Goal: Task Accomplishment & Management: Use online tool/utility

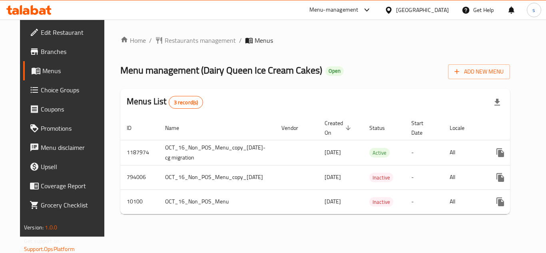
click at [57, 90] on span "Choice Groups" at bounding box center [73, 90] width 64 height 10
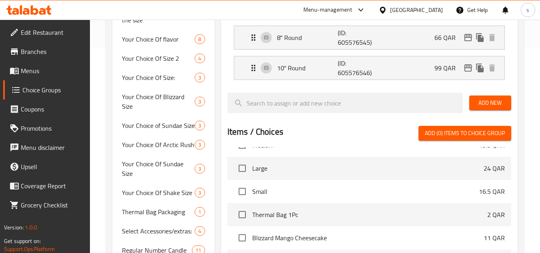
scroll to position [200, 0]
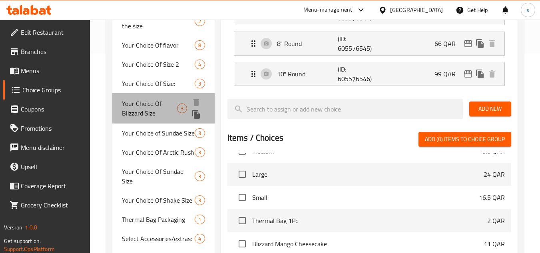
click at [151, 113] on span "Your Choice Of Blizzard Size" at bounding box center [149, 108] width 55 height 19
type input "Your Choice Of Blizzard Size"
type input "اختيارك من بليزرد سايز"
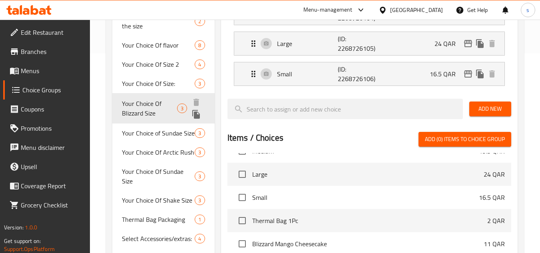
click at [175, 110] on span "Your Choice Of Blizzard Size" at bounding box center [149, 108] width 55 height 19
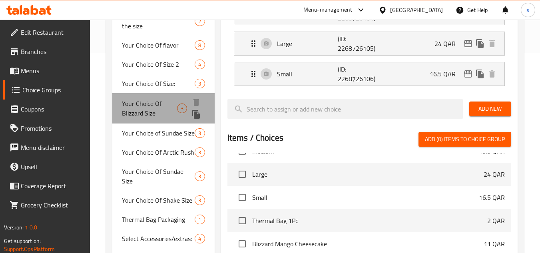
click at [175, 110] on span "Your Choice Of Blizzard Size" at bounding box center [149, 108] width 55 height 19
click at [164, 110] on span "Your Choice Of Blizzard Size" at bounding box center [149, 108] width 55 height 19
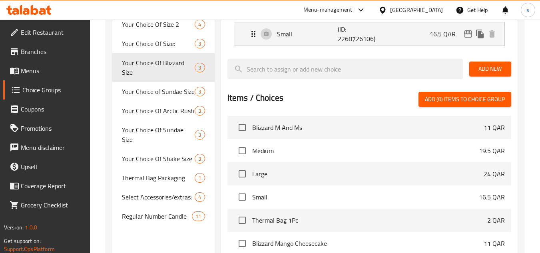
scroll to position [0, 0]
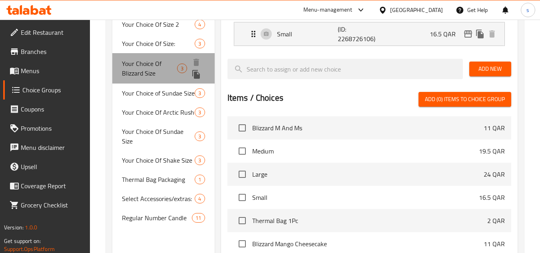
click at [140, 70] on span "Your Choice Of Blizzard Size" at bounding box center [149, 68] width 55 height 19
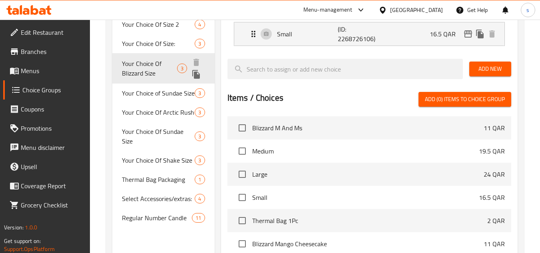
click at [140, 70] on span "Your Choice Of Blizzard Size" at bounding box center [149, 68] width 55 height 19
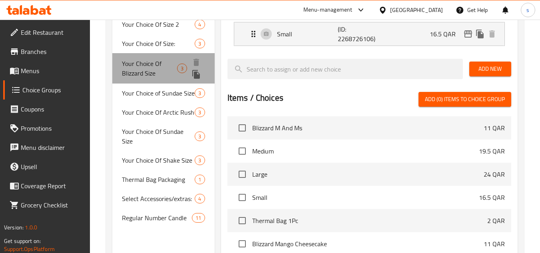
click at [140, 70] on span "Your Choice Of Blizzard Size" at bounding box center [149, 68] width 55 height 19
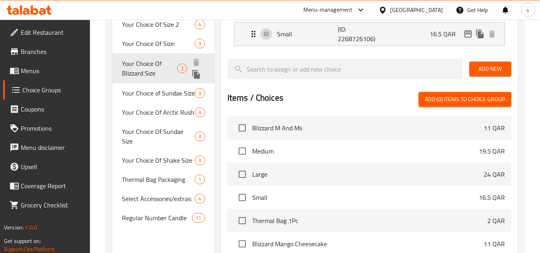
click at [140, 70] on span "Your Choice Of Blizzard Size" at bounding box center [149, 68] width 55 height 19
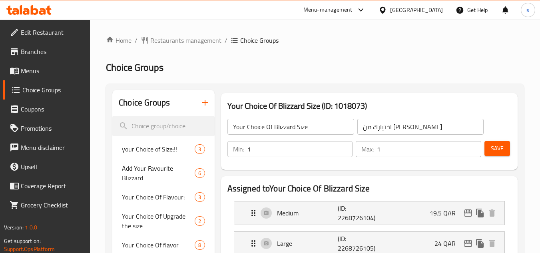
click at [390, 12] on div at bounding box center [385, 10] width 12 height 9
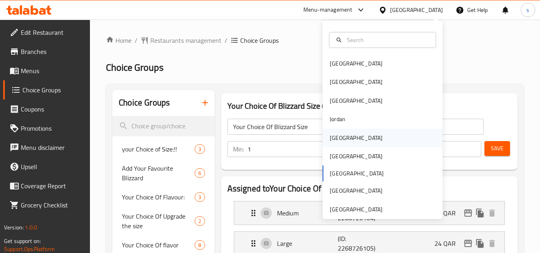
click at [347, 137] on div "[GEOGRAPHIC_DATA]" at bounding box center [383, 138] width 120 height 18
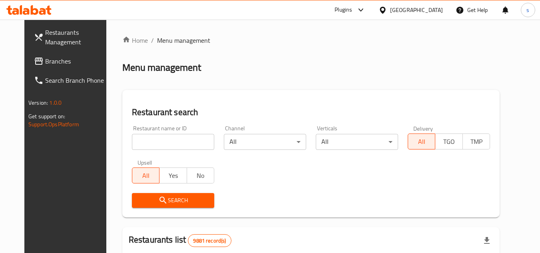
click at [45, 63] on span "Branches" at bounding box center [76, 61] width 63 height 10
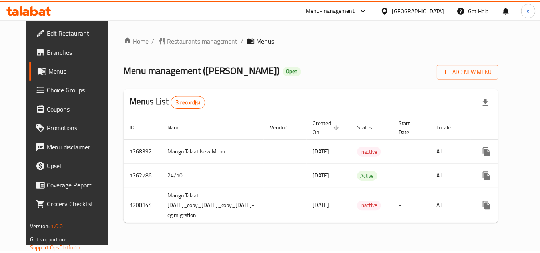
scroll to position [0, 58]
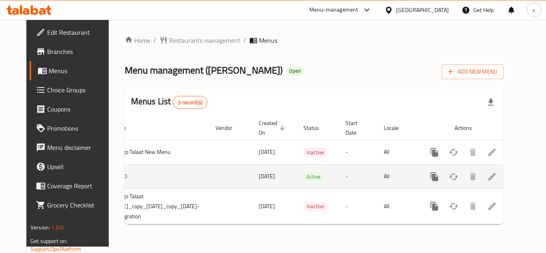
click at [497, 181] on icon "enhanced table" at bounding box center [492, 177] width 10 height 10
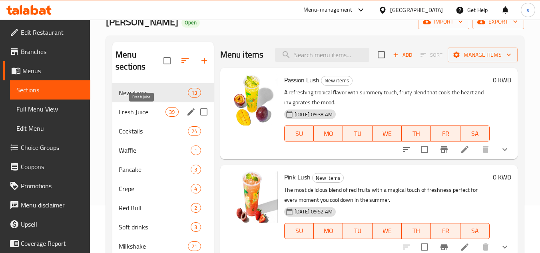
scroll to position [80, 0]
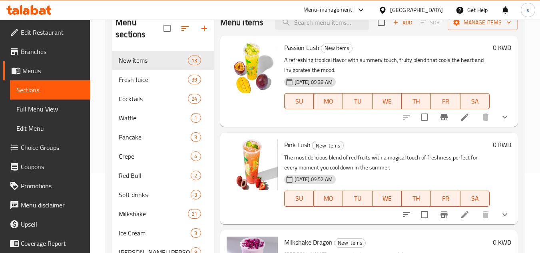
click at [43, 148] on span "Choice Groups" at bounding box center [52, 148] width 63 height 10
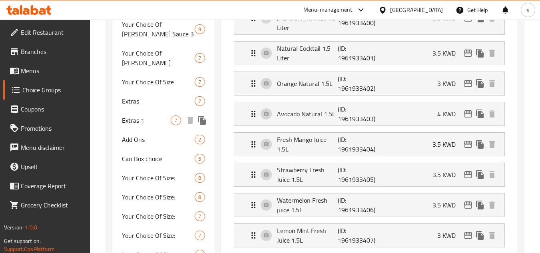
scroll to position [240, 0]
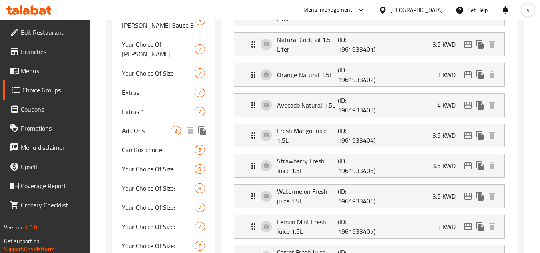
click at [145, 128] on span "Add Ons" at bounding box center [146, 131] width 49 height 10
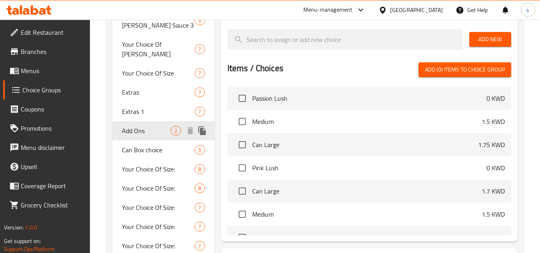
type input "Add Ons"
type input "اضافات"
type input "1"
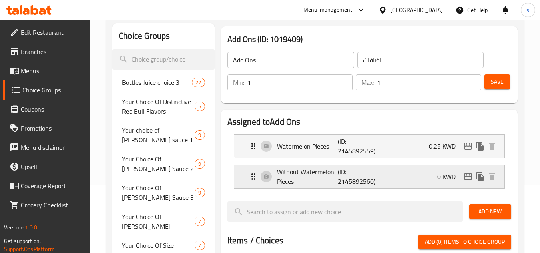
scroll to position [80, 0]
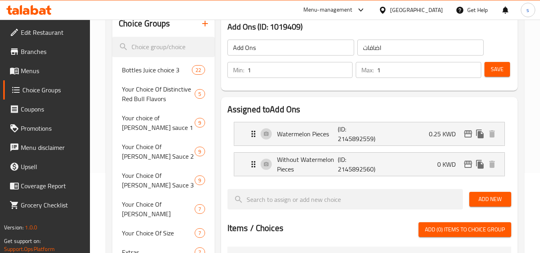
click at [390, 10] on div at bounding box center [385, 10] width 12 height 9
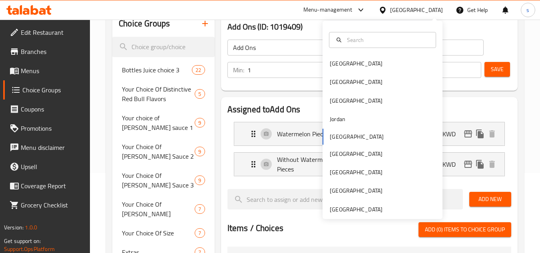
click at [436, 6] on div "[GEOGRAPHIC_DATA]" at bounding box center [416, 10] width 53 height 9
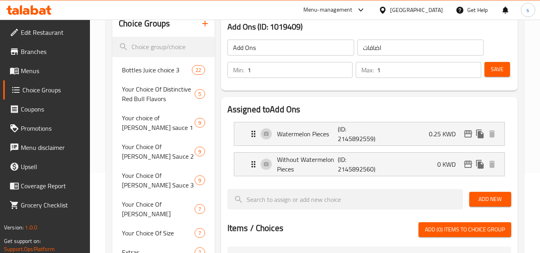
click at [390, 14] on div at bounding box center [385, 10] width 12 height 9
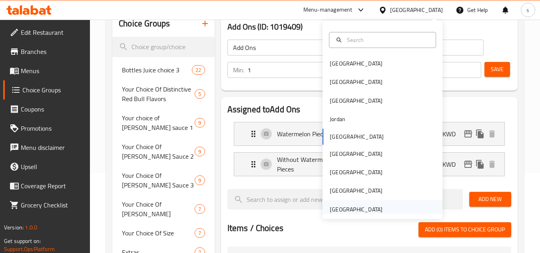
click at [345, 207] on div "[GEOGRAPHIC_DATA]" at bounding box center [356, 209] width 53 height 9
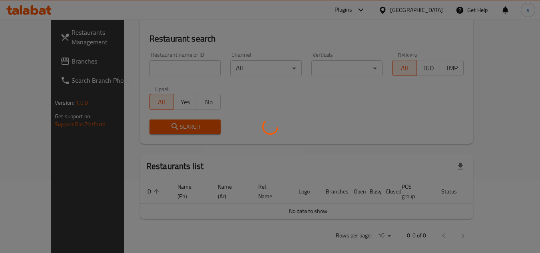
scroll to position [80, 0]
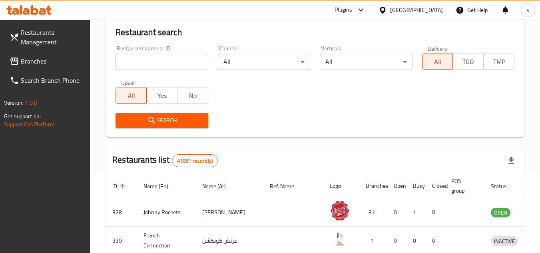
click at [155, 67] on input "search" at bounding box center [162, 62] width 92 height 16
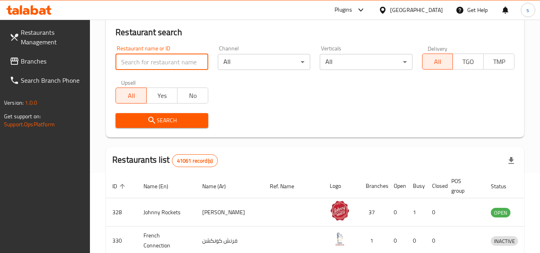
click at [35, 59] on span "Branches" at bounding box center [52, 61] width 63 height 10
